Goal: Information Seeking & Learning: Learn about a topic

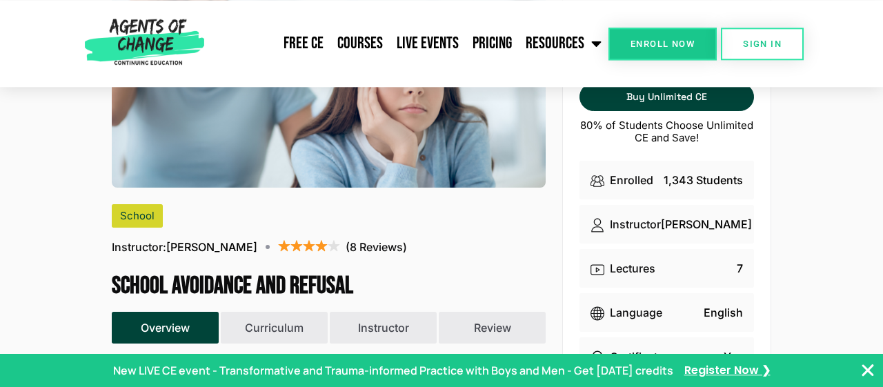
scroll to position [160, 0]
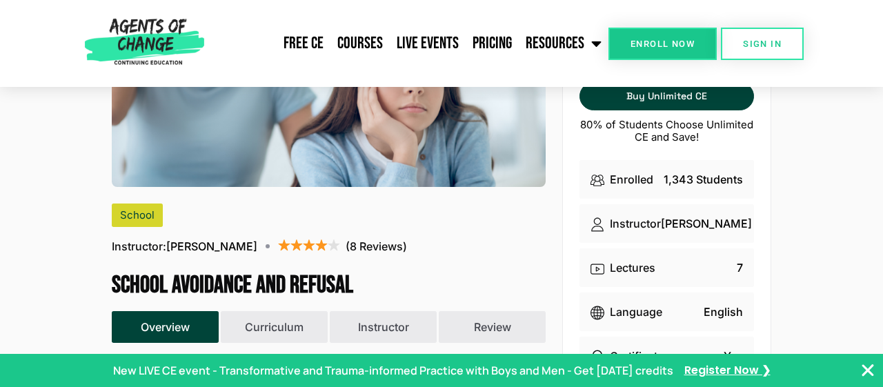
click at [868, 368] on icon "Close Banner" at bounding box center [867, 370] width 17 height 17
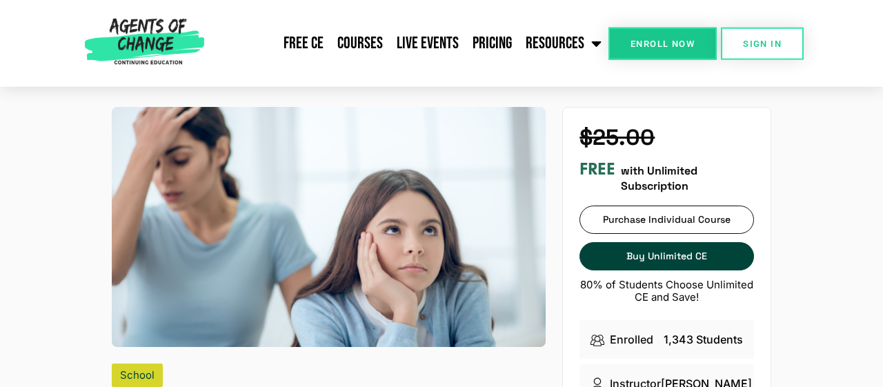
scroll to position [0, 0]
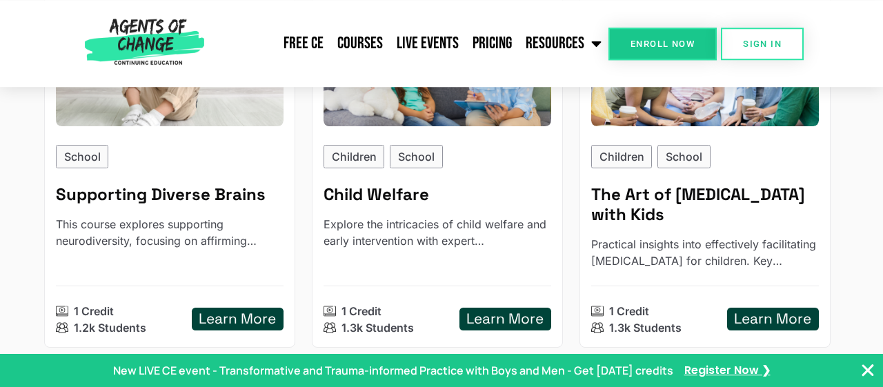
scroll to position [1038, 0]
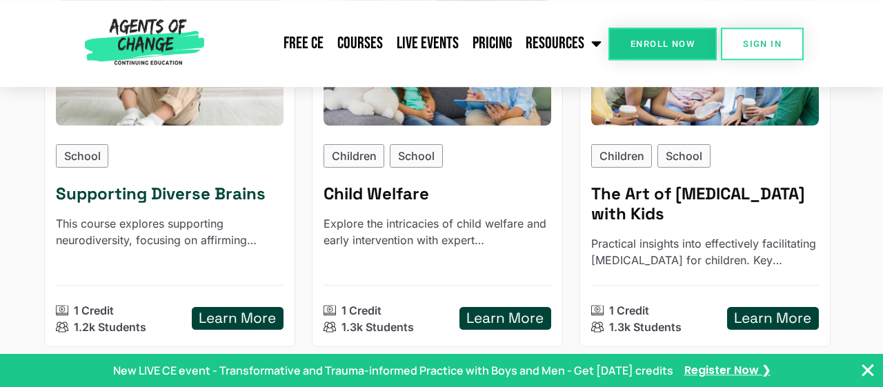
click at [241, 317] on h5 "Learn More" at bounding box center [237, 318] width 77 height 17
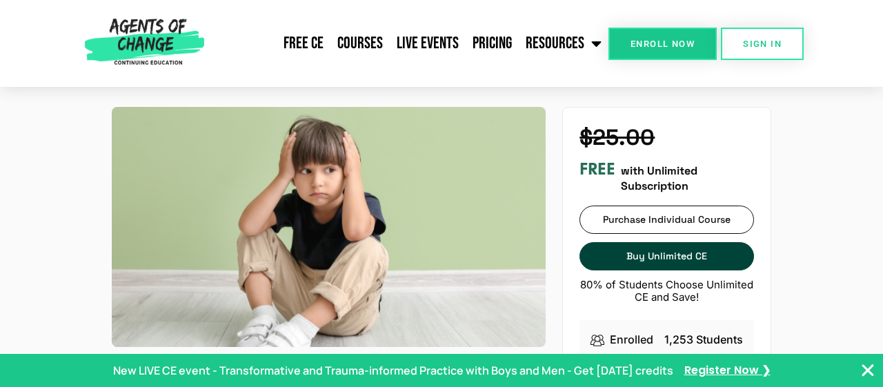
click at [862, 366] on icon "Close Banner" at bounding box center [867, 370] width 17 height 17
